Goal: Find specific page/section

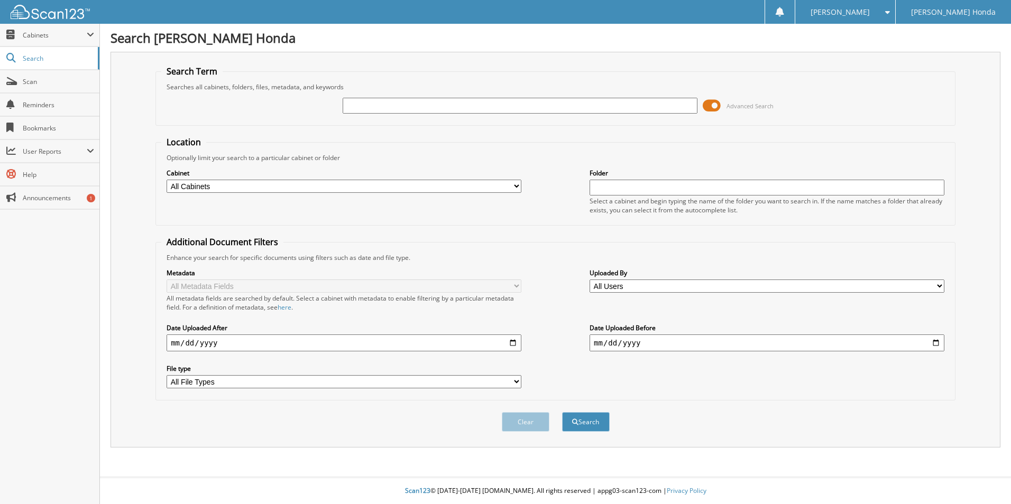
click at [703, 108] on span at bounding box center [712, 106] width 18 height 16
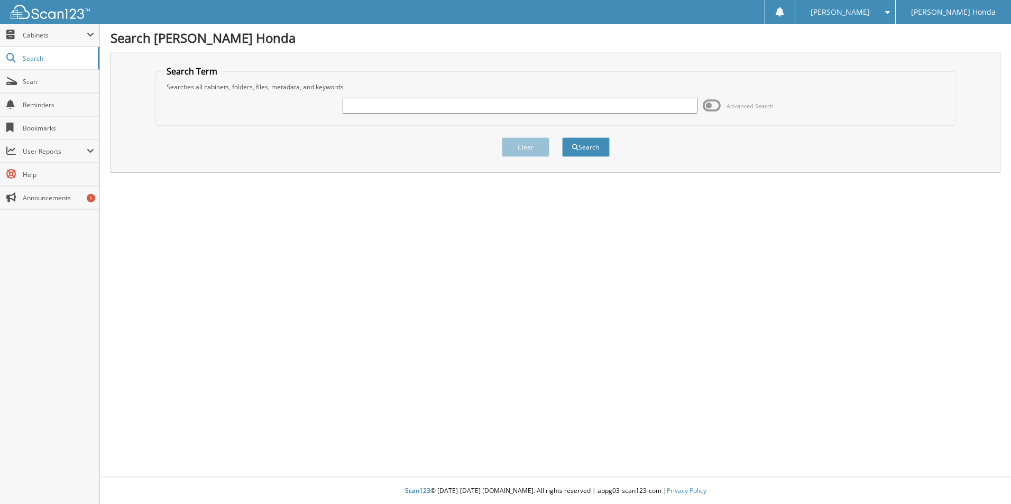
click at [464, 103] on input "text" at bounding box center [520, 106] width 355 height 16
type input "222596"
click at [562, 137] on button "Search" at bounding box center [586, 147] width 48 height 20
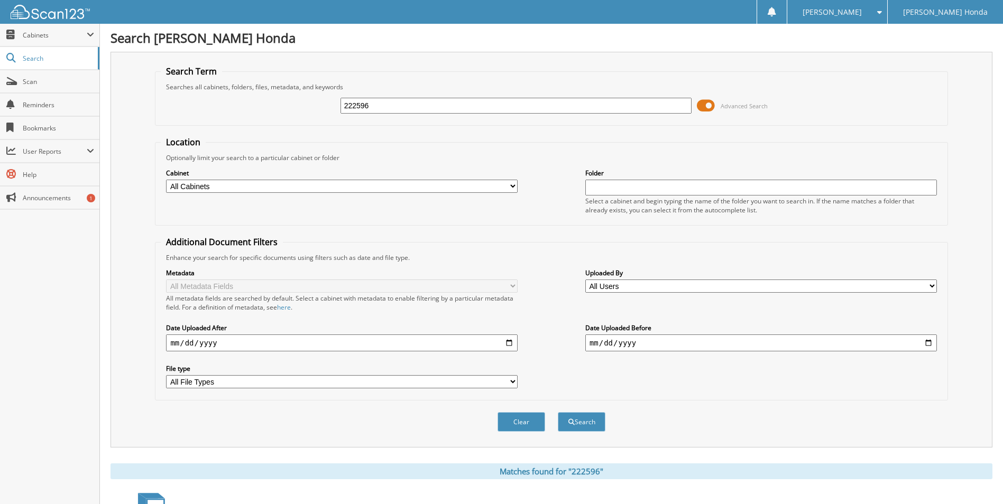
click at [698, 106] on span at bounding box center [706, 106] width 18 height 16
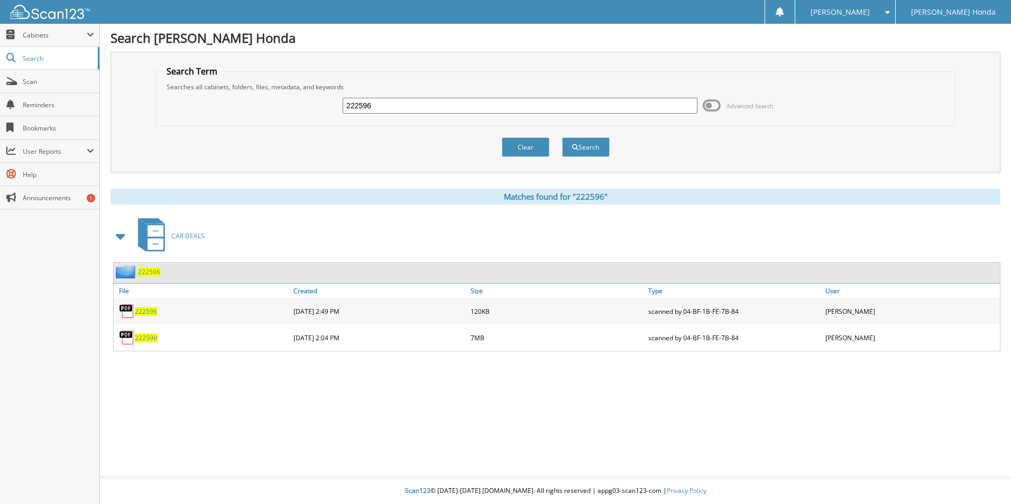
click at [149, 340] on span "222596" at bounding box center [146, 338] width 22 height 9
